Goal: Download file/media

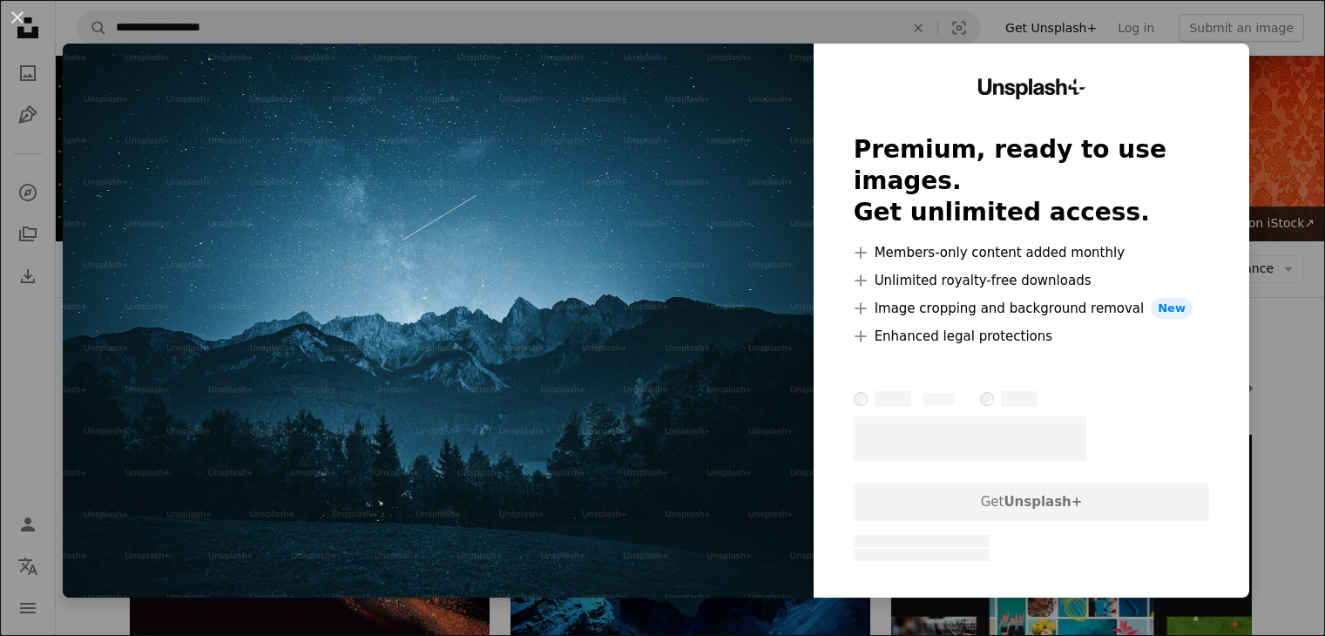
scroll to position [784, 0]
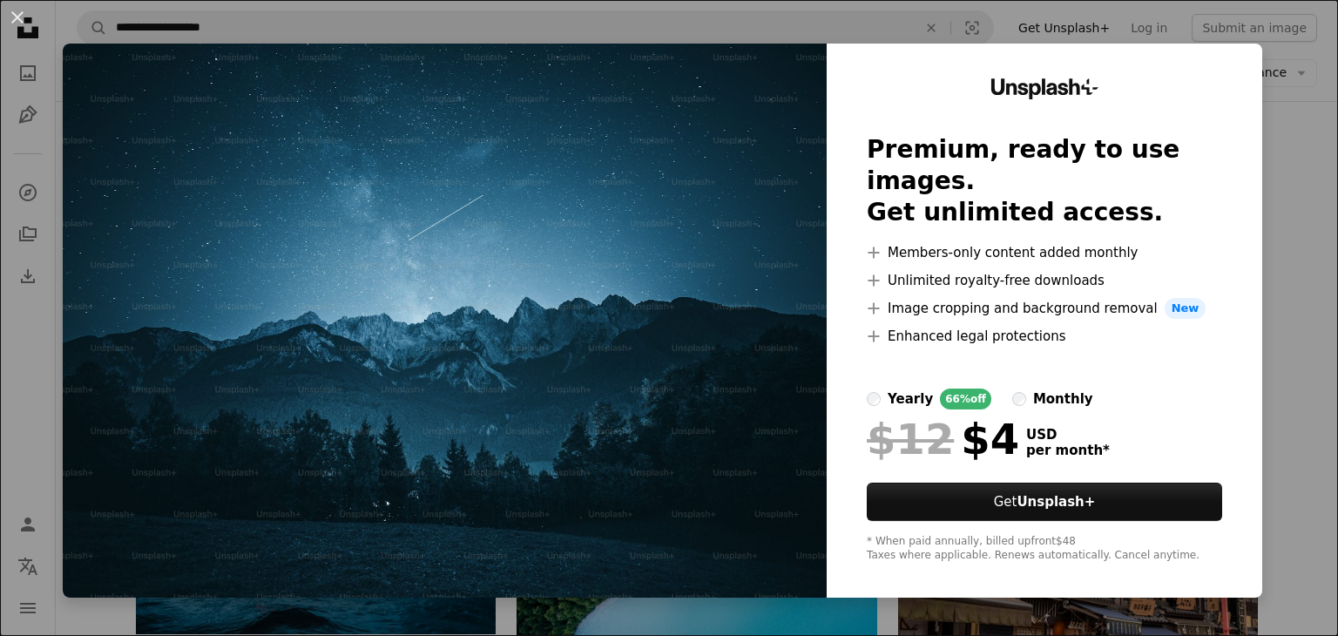
click at [690, 391] on img at bounding box center [445, 321] width 764 height 554
click at [1297, 29] on div "An X shape Unsplash+ Premium, ready to use images. Get unlimited access. A plus…" at bounding box center [669, 318] width 1338 height 636
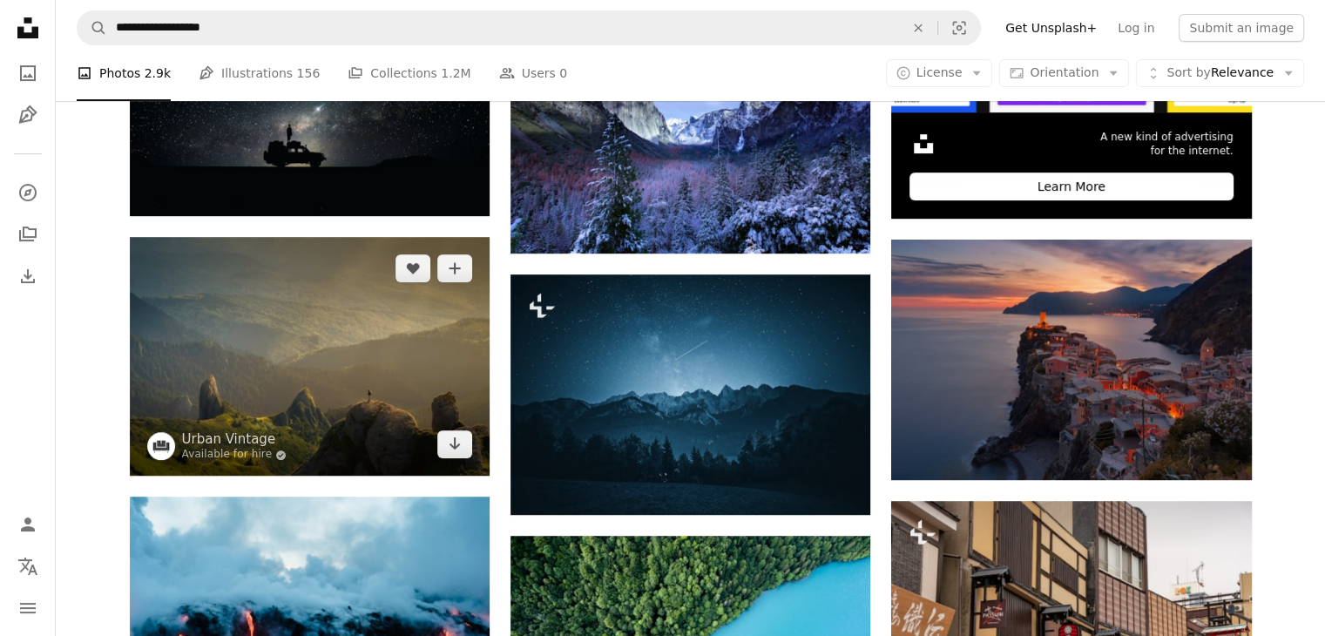
scroll to position [610, 0]
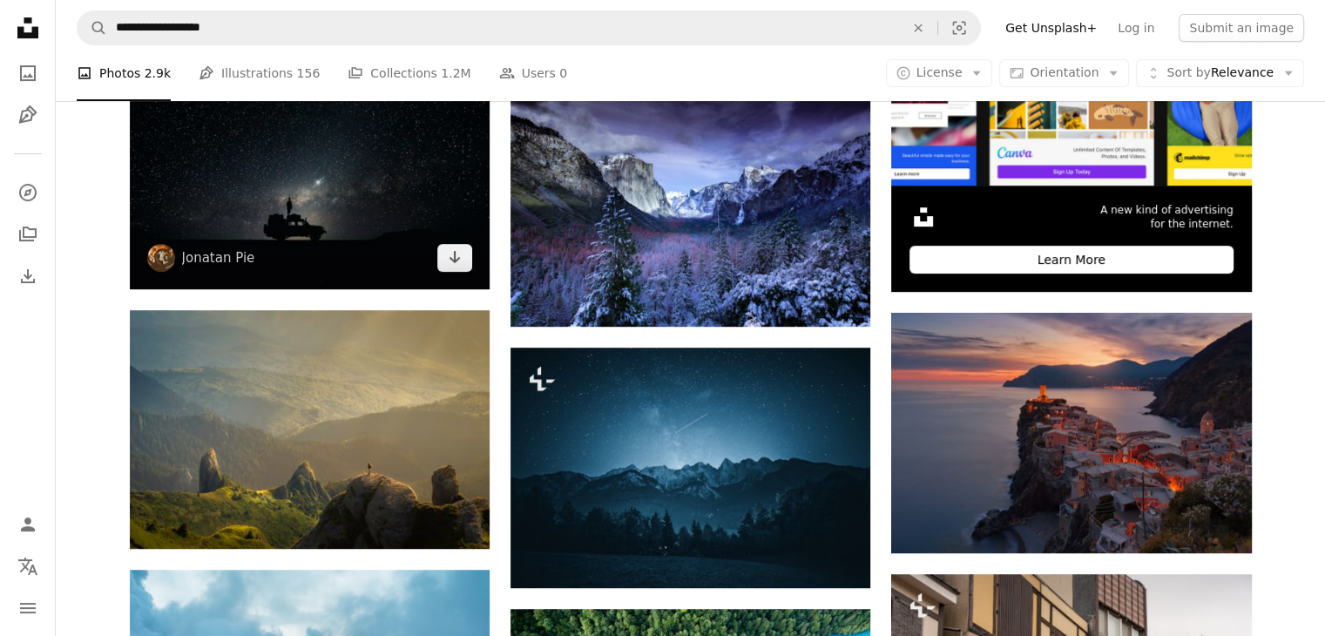
click at [324, 253] on img at bounding box center [310, 169] width 360 height 240
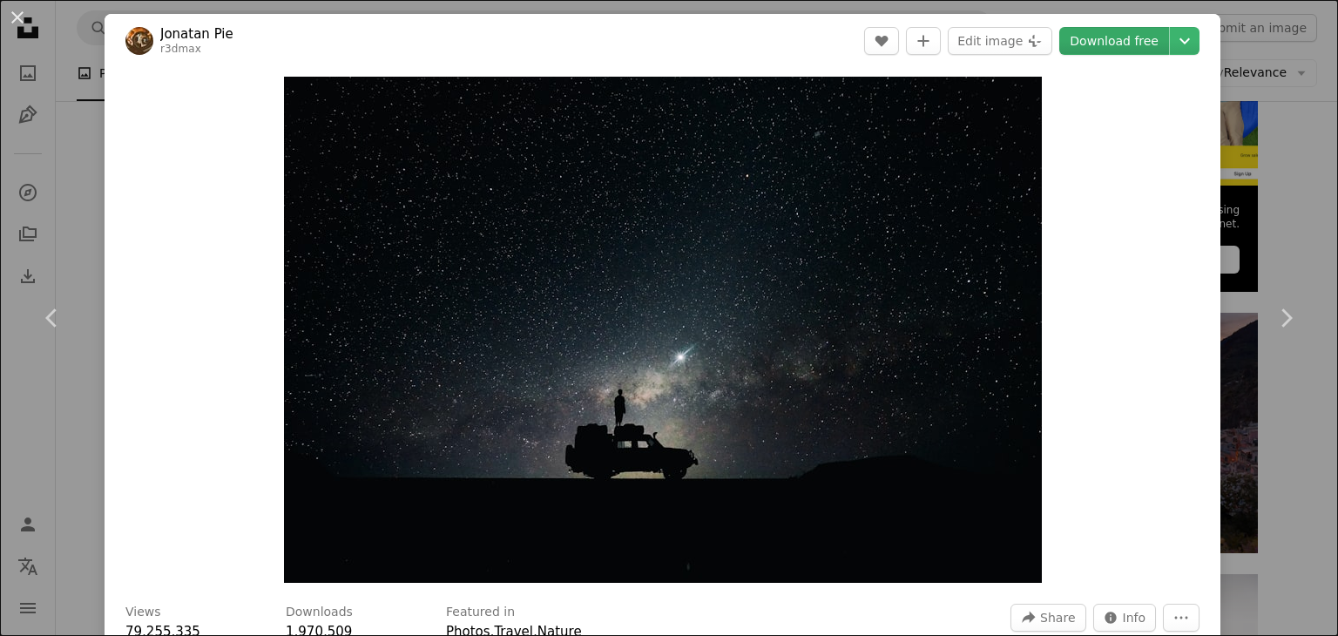
click at [1140, 44] on link "Download free" at bounding box center [1114, 41] width 110 height 28
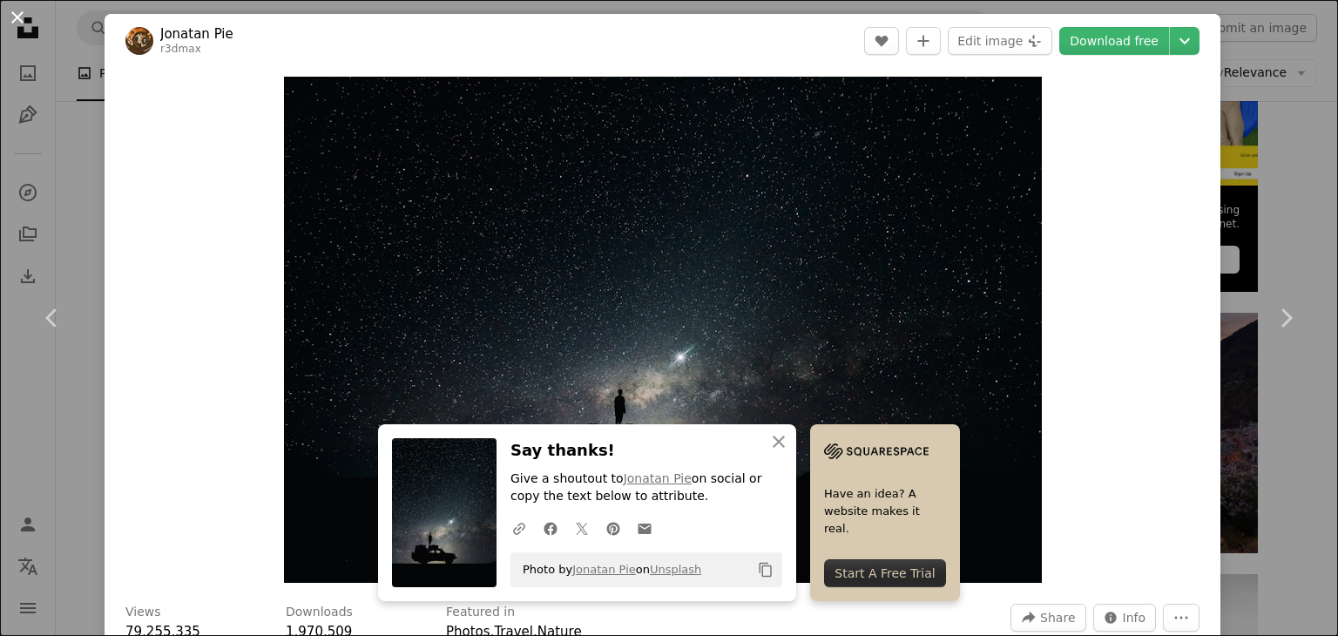
click at [23, 27] on button "An X shape" at bounding box center [17, 17] width 21 height 21
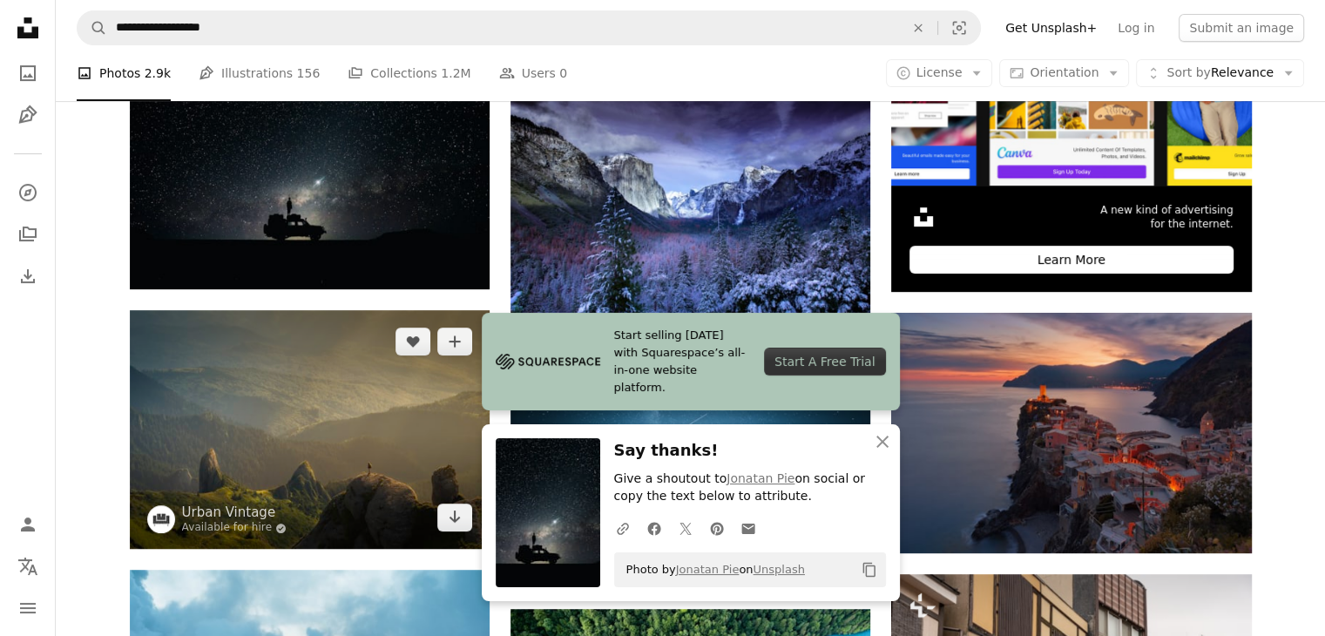
click at [327, 454] on img at bounding box center [310, 429] width 360 height 239
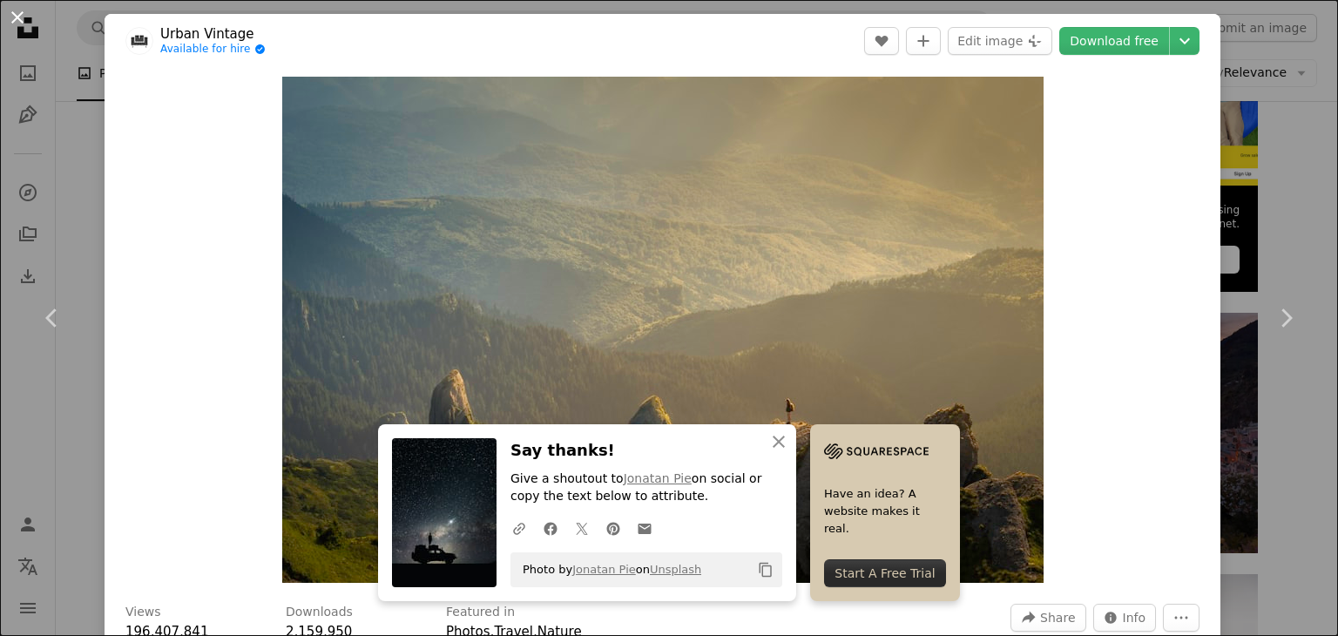
click at [17, 27] on button "An X shape" at bounding box center [17, 17] width 21 height 21
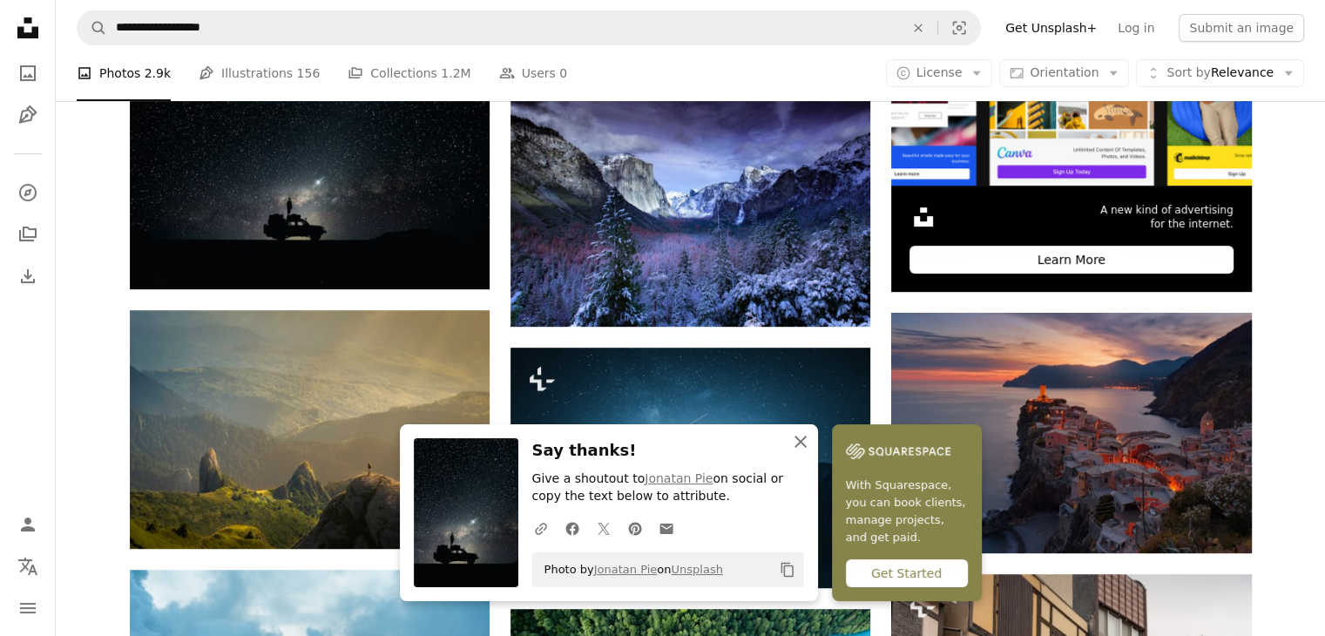
click at [798, 444] on icon "button" at bounding box center [800, 441] width 12 height 12
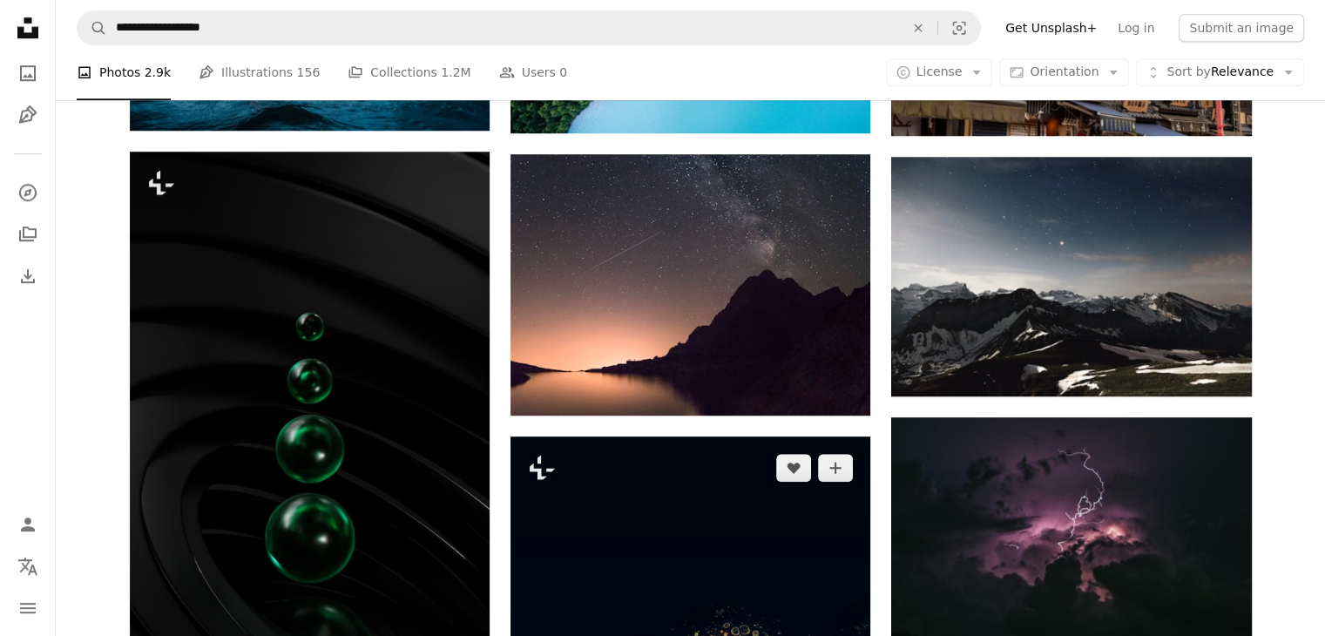
scroll to position [1393, 0]
